Goal: Navigation & Orientation: Find specific page/section

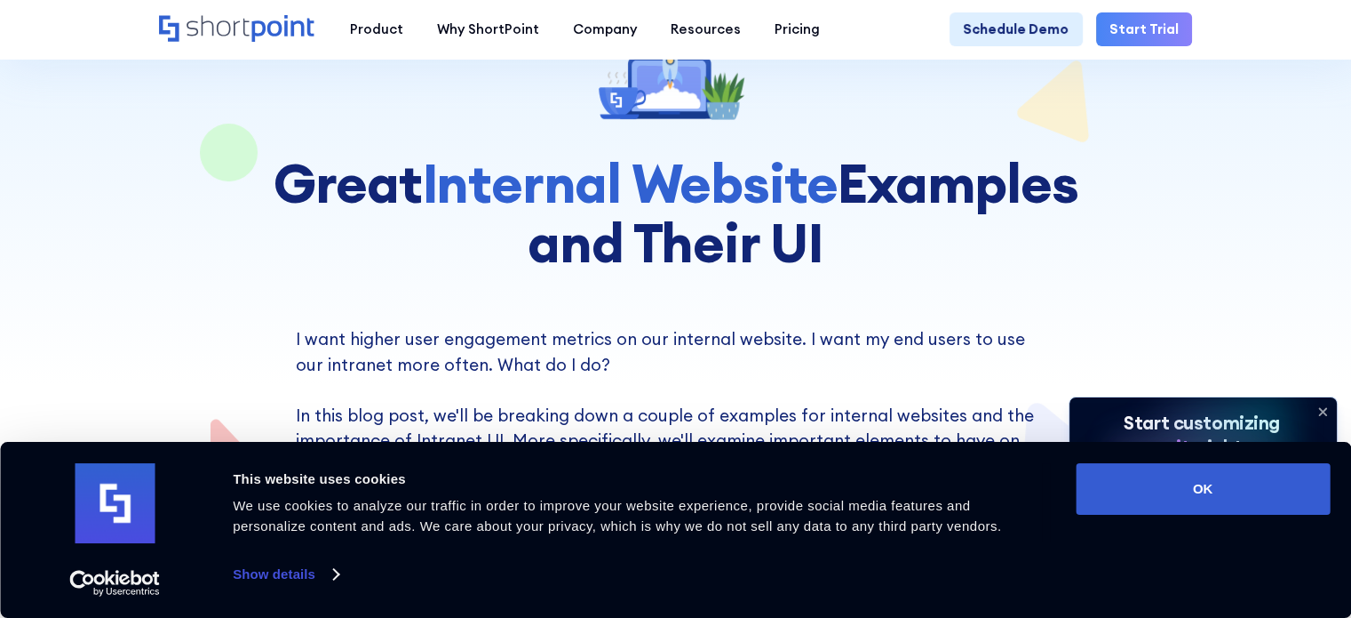
scroll to position [178, 0]
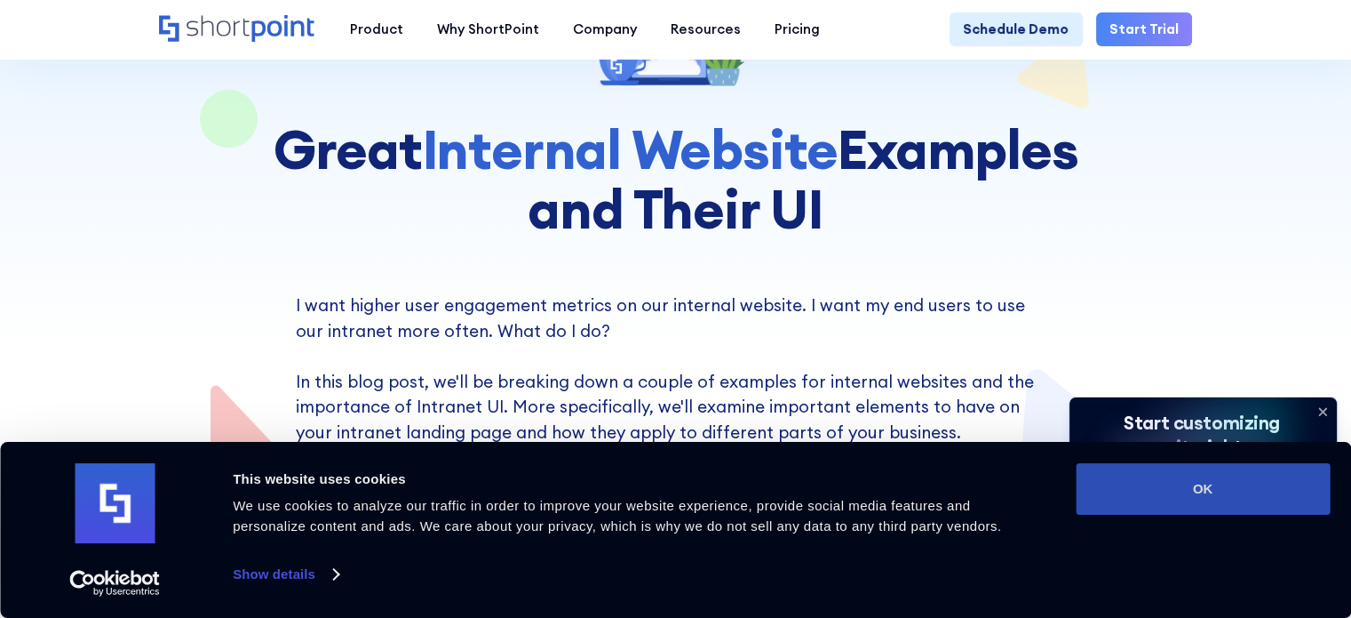
click at [1232, 487] on button "OK" at bounding box center [1203, 489] width 254 height 52
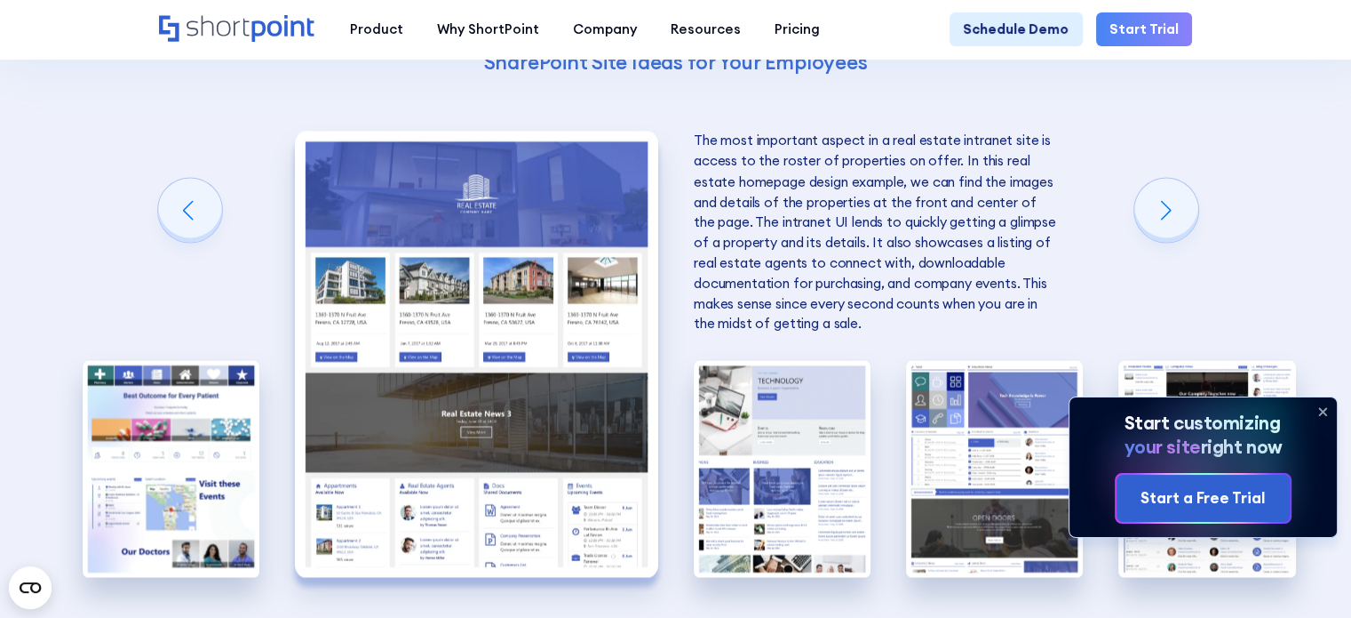
scroll to position [3199, 0]
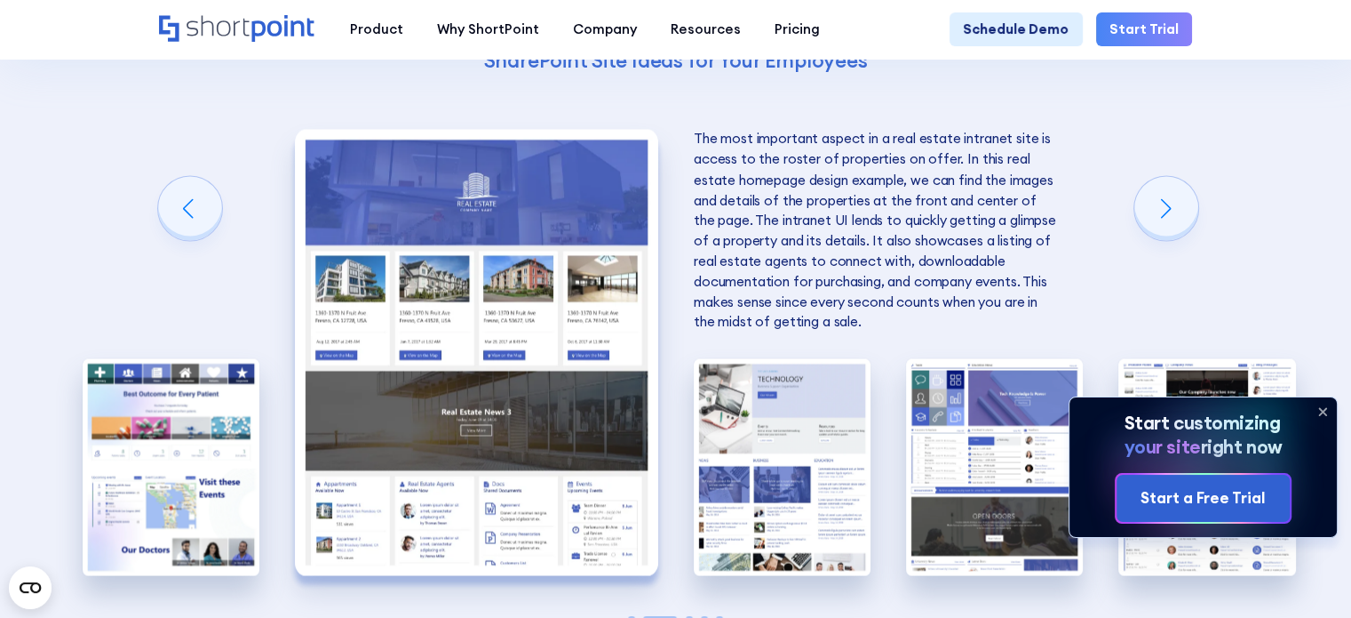
click at [1320, 411] on icon at bounding box center [1323, 411] width 28 height 28
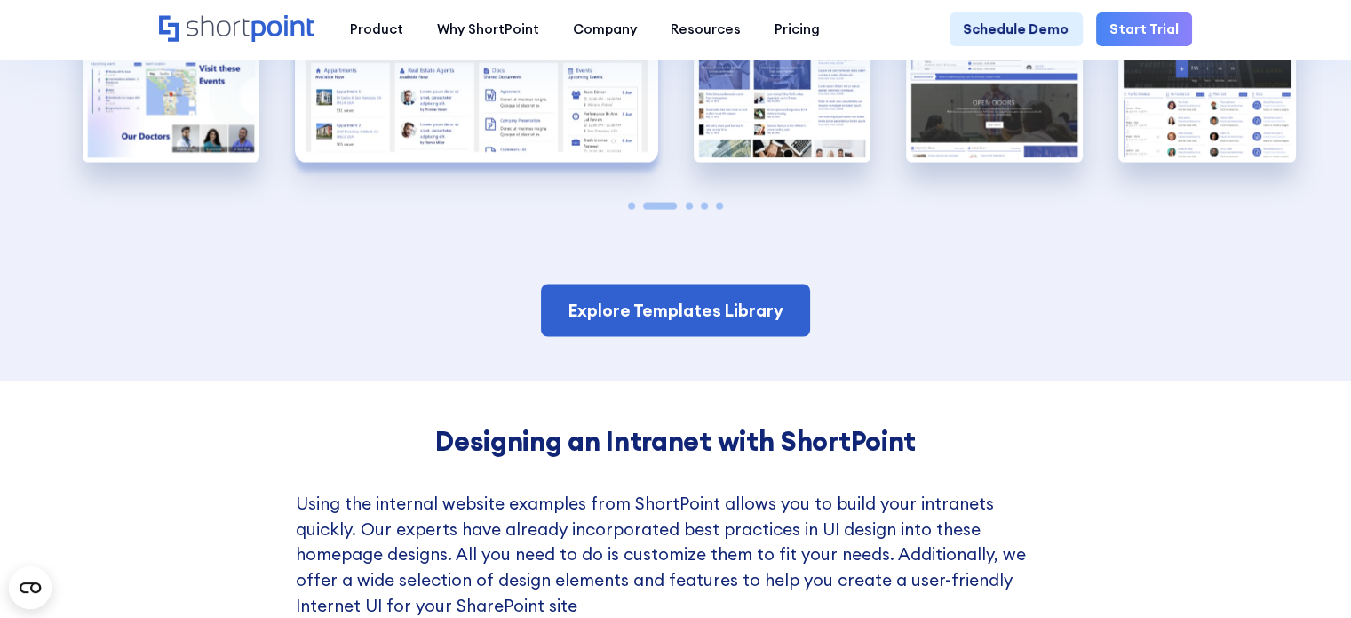
scroll to position [3643, 0]
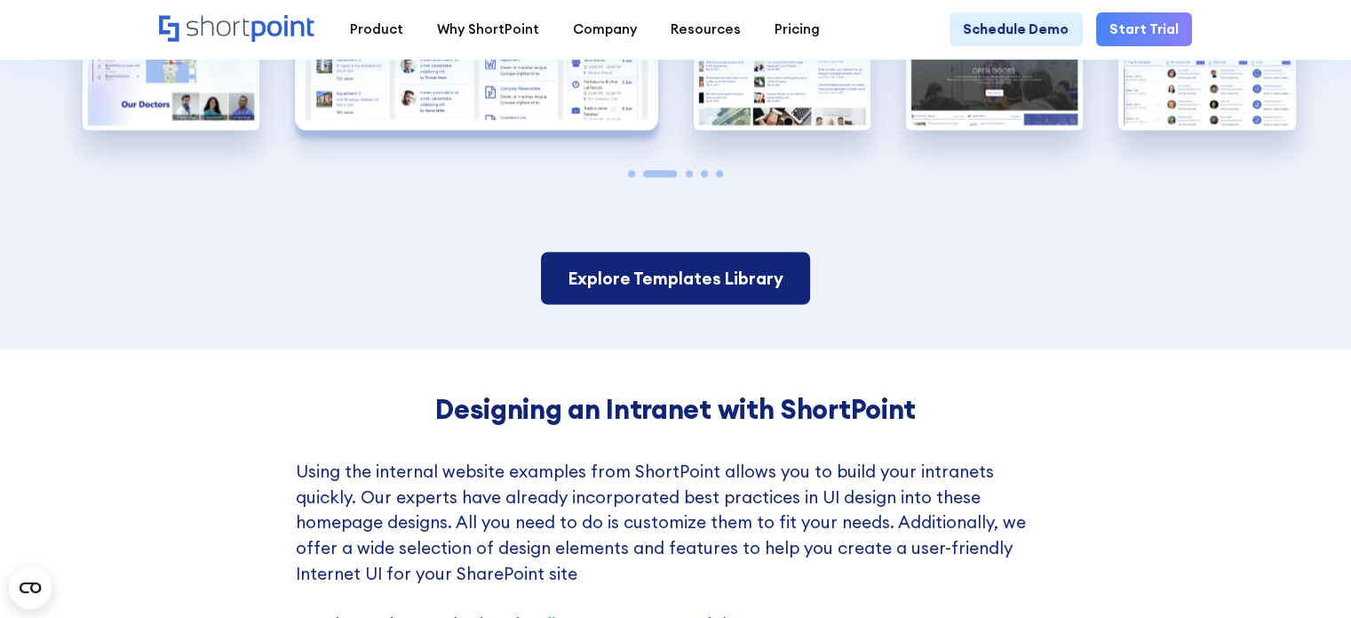
click at [743, 294] on link "Explore Templates Library" at bounding box center [675, 278] width 269 height 52
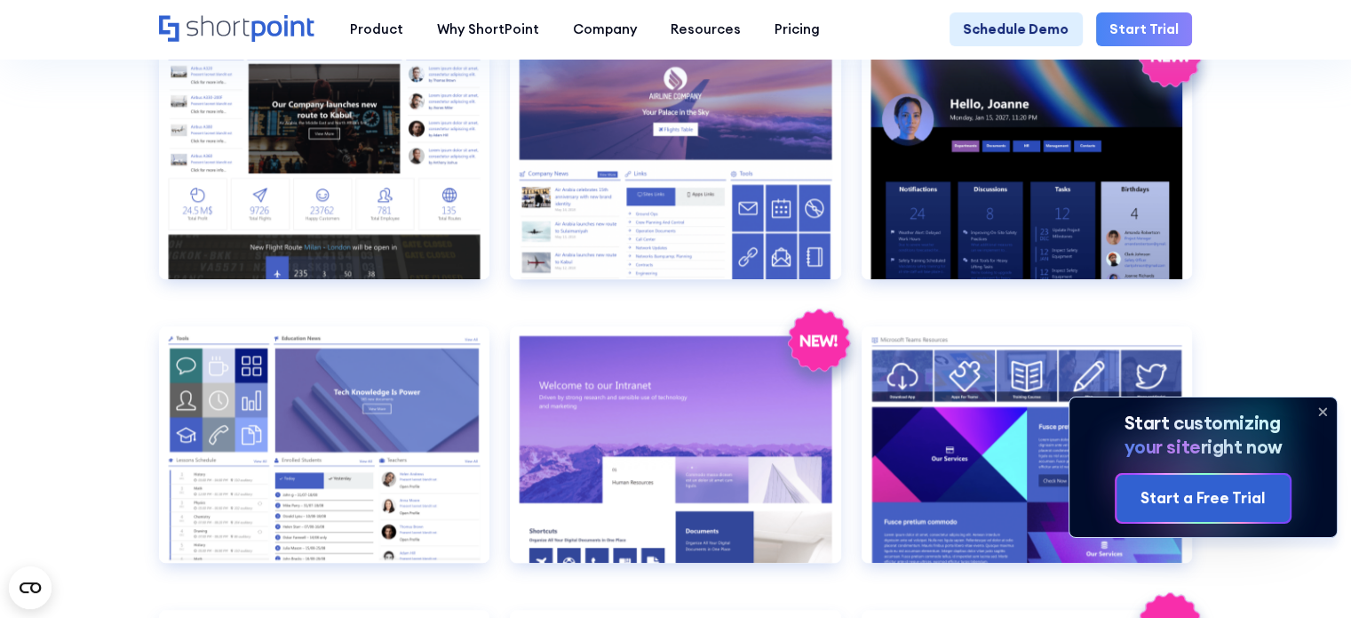
scroll to position [1599, 0]
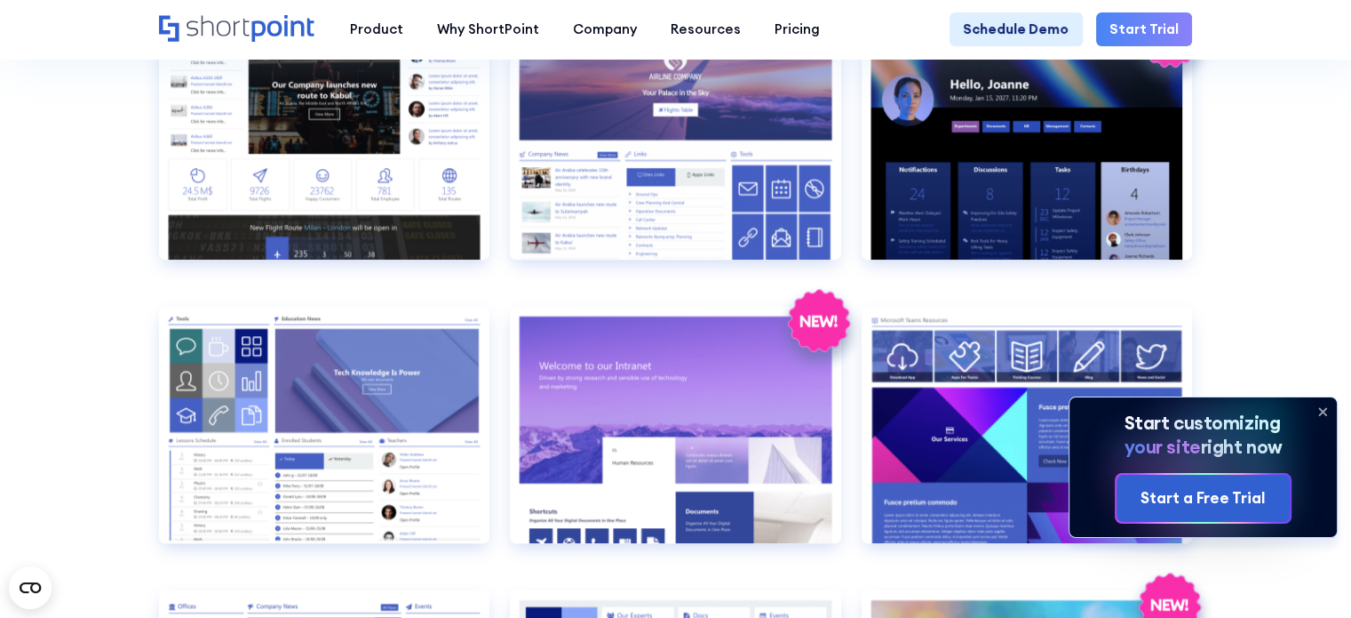
click at [1326, 411] on icon at bounding box center [1323, 411] width 28 height 28
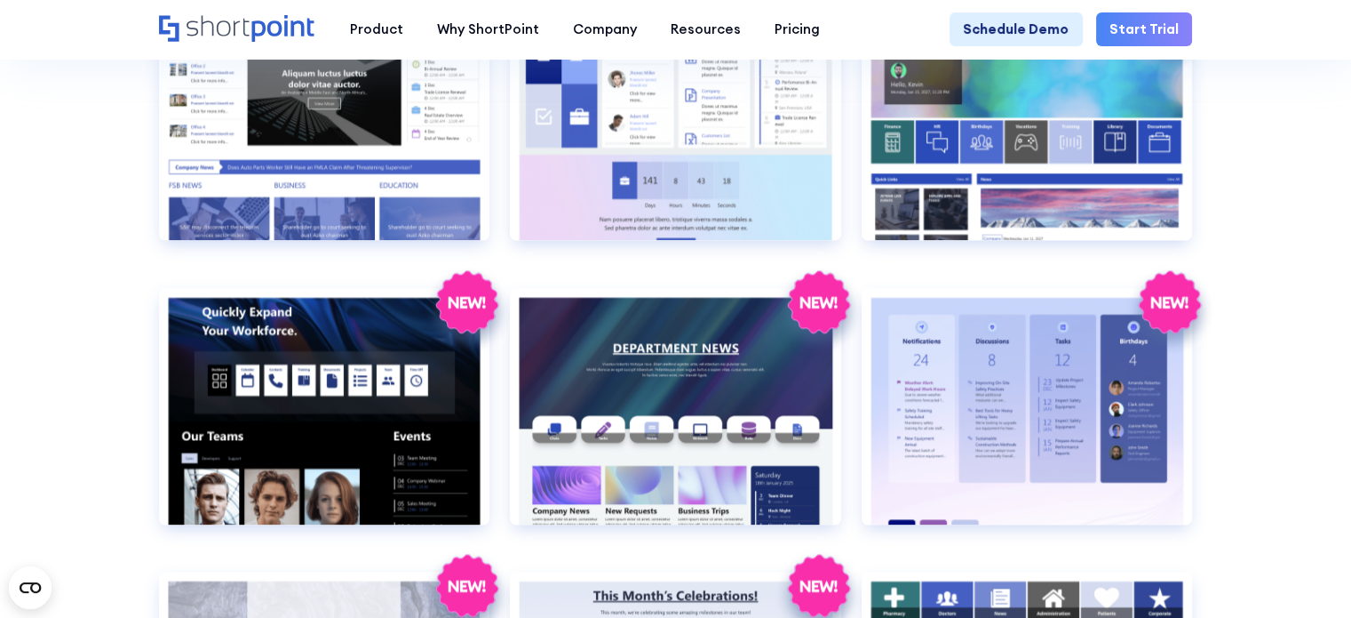
scroll to position [2221, 0]
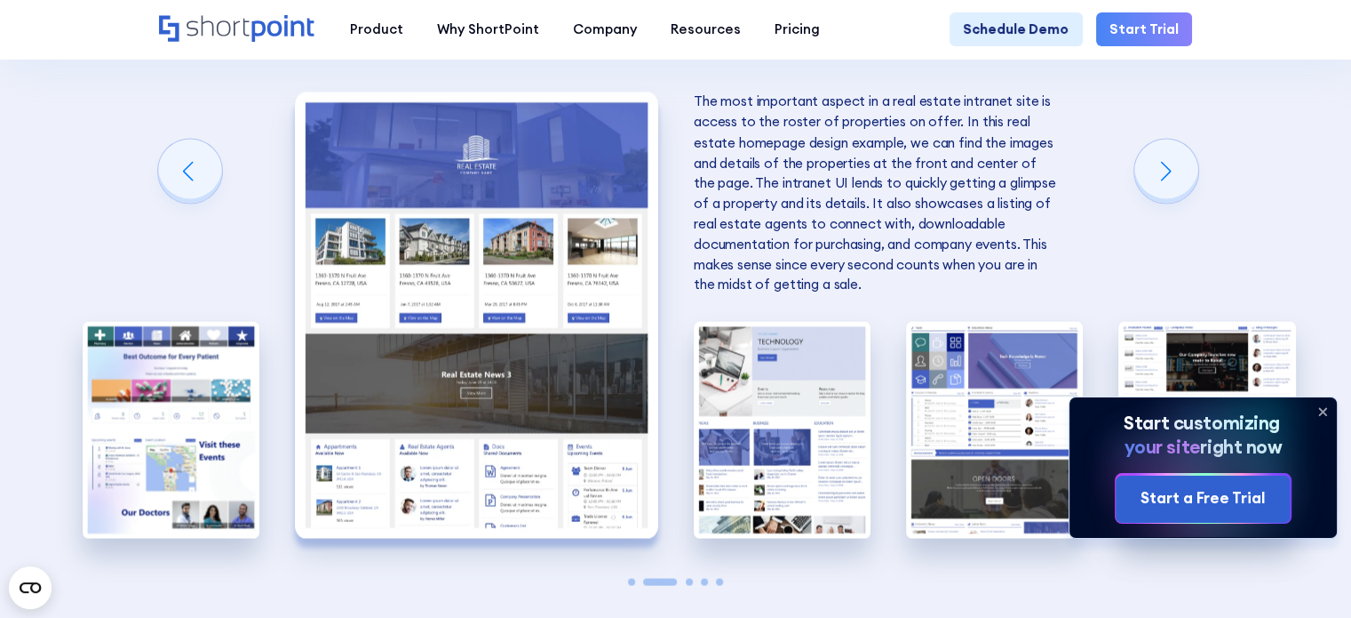
scroll to position [3288, 0]
